Goal: Check status: Check status

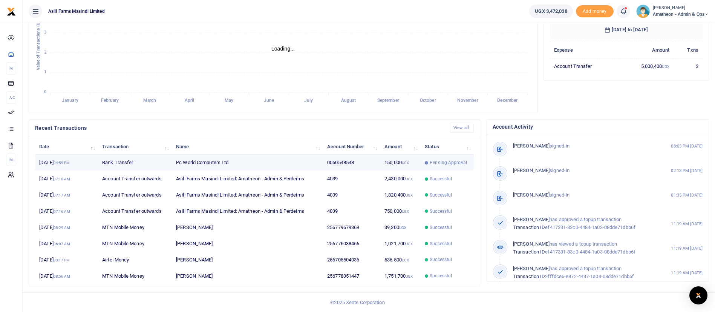
scroll to position [97, 144]
click at [413, 164] on td "150,000 UGX" at bounding box center [400, 162] width 40 height 16
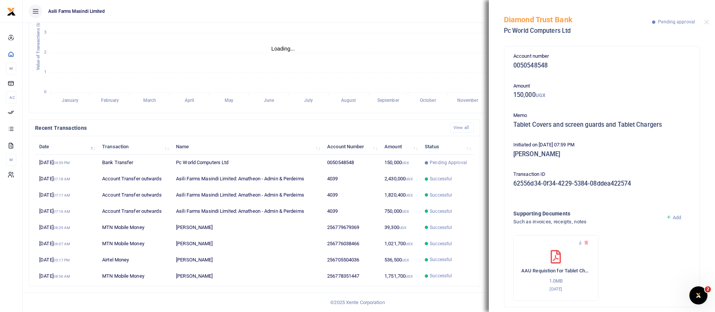
scroll to position [0, 0]
click at [708, 23] on button "Close" at bounding box center [706, 22] width 5 height 5
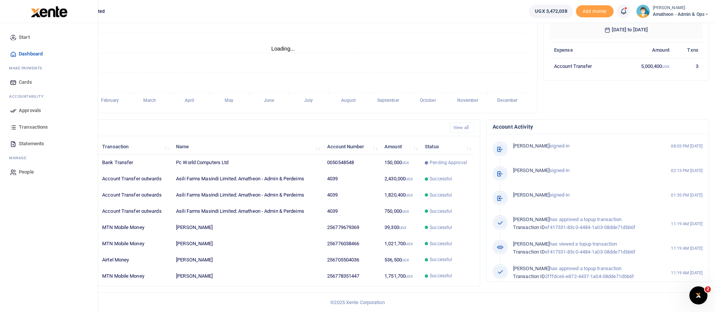
click at [31, 105] on link "Approvals" at bounding box center [49, 110] width 86 height 17
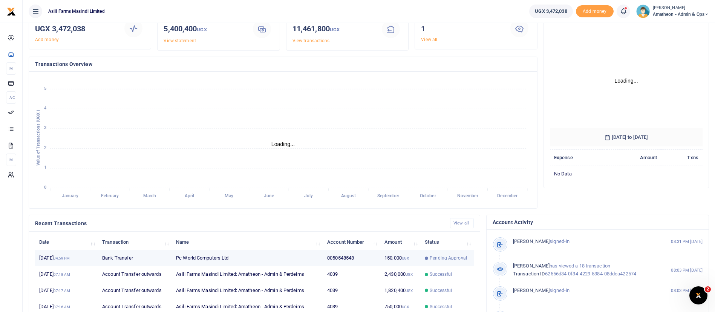
click at [424, 258] on td "Pending Approval" at bounding box center [446, 258] width 53 height 16
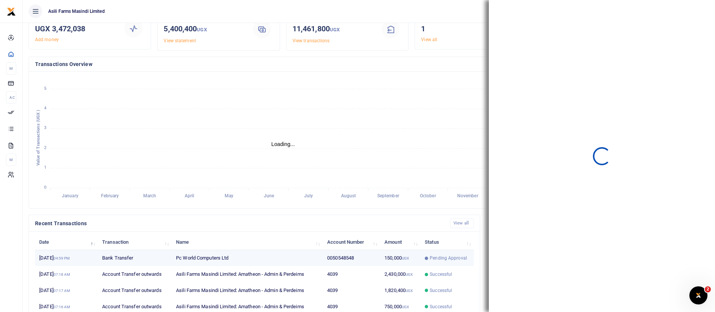
scroll to position [9, 9]
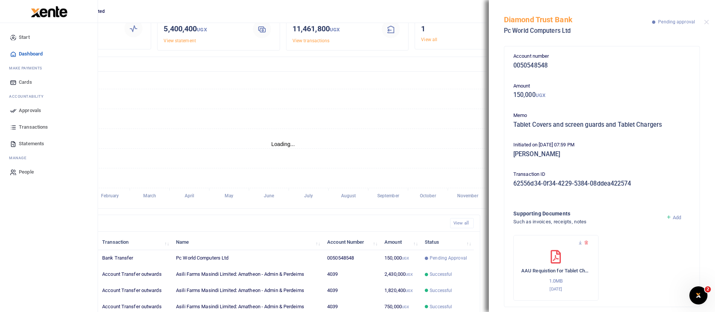
click at [36, 108] on span "Approvals" at bounding box center [30, 111] width 22 height 8
